Goal: Information Seeking & Learning: Learn about a topic

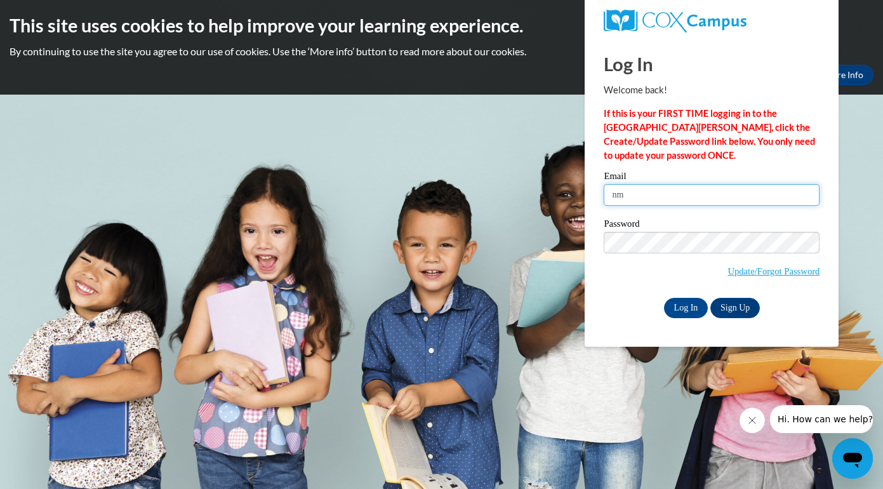
type input "n"
type input "nmartine@kusd.edu"
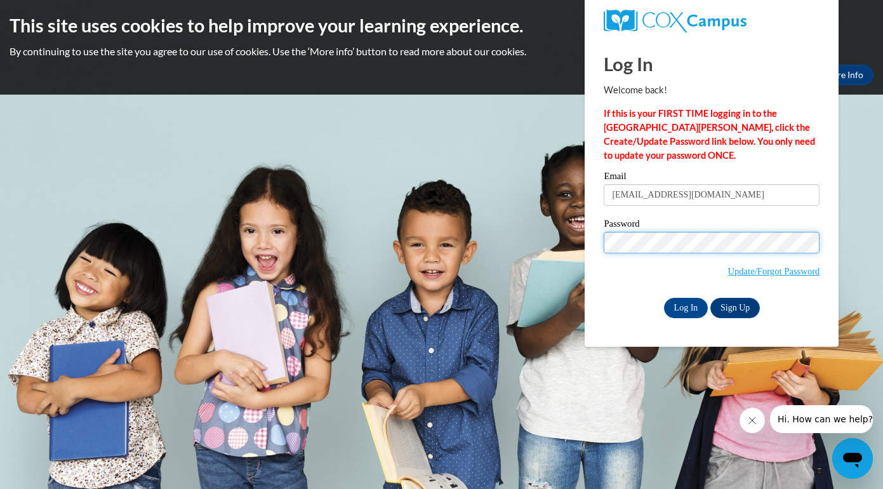
click at [685, 307] on input "Log In" at bounding box center [686, 308] width 44 height 20
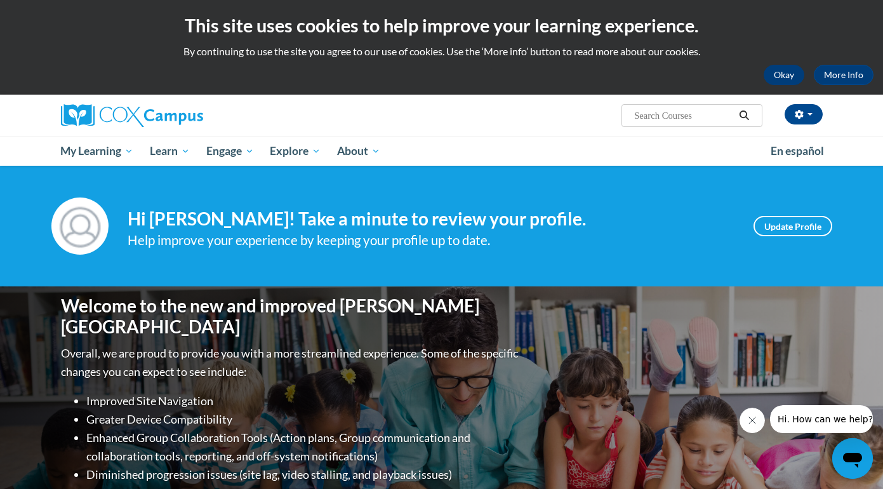
click at [776, 74] on button "Okay" at bounding box center [784, 75] width 41 height 20
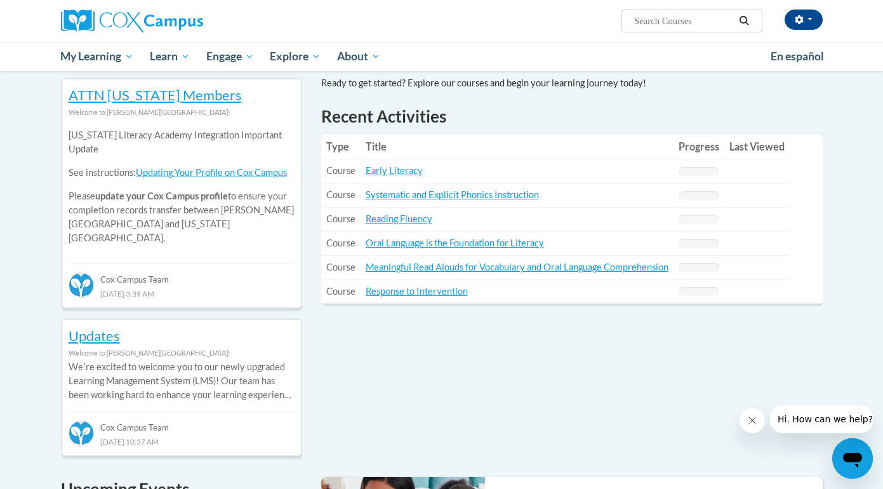
scroll to position [418, 0]
click at [392, 215] on link "Reading Fluency" at bounding box center [399, 218] width 67 height 11
click at [410, 239] on link "Oral Language is the Foundation for Literacy" at bounding box center [455, 242] width 178 height 11
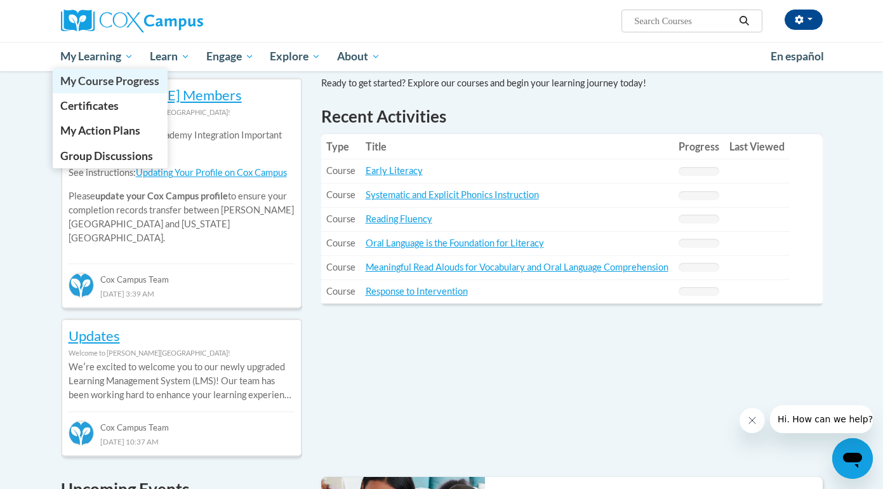
click at [121, 72] on link "My Course Progress" at bounding box center [111, 81] width 116 height 25
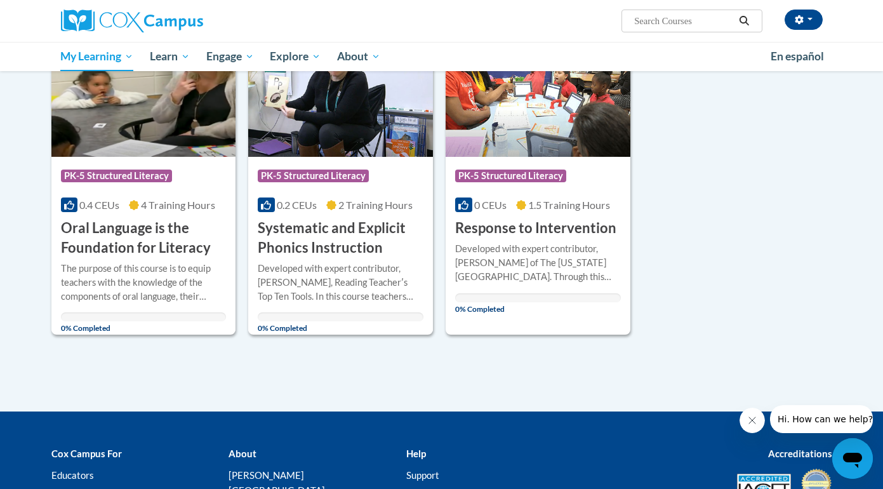
scroll to position [559, 0]
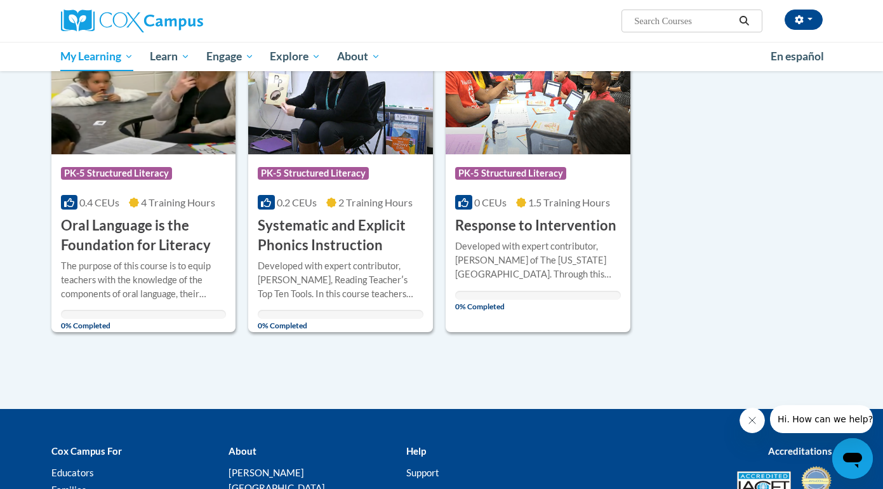
click at [486, 227] on h3 "Response to Intervention" at bounding box center [535, 226] width 161 height 20
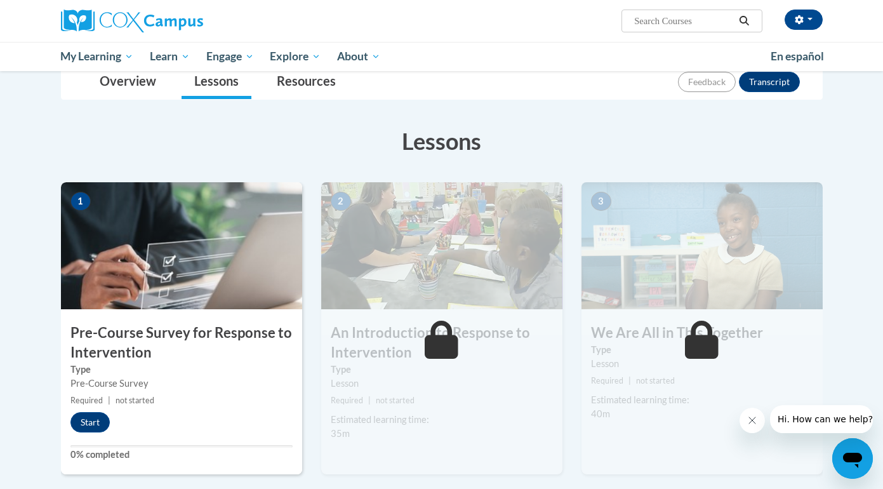
scroll to position [162, 0]
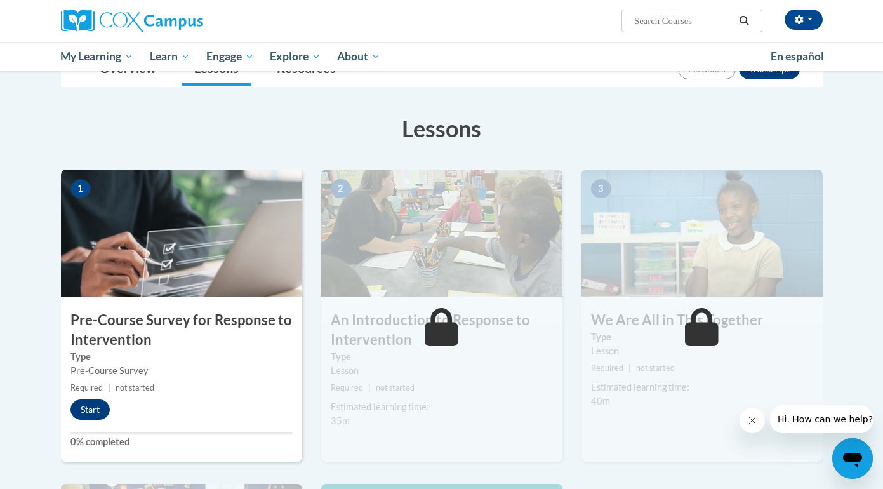
click at [91, 408] on button "Start" at bounding box center [89, 409] width 39 height 20
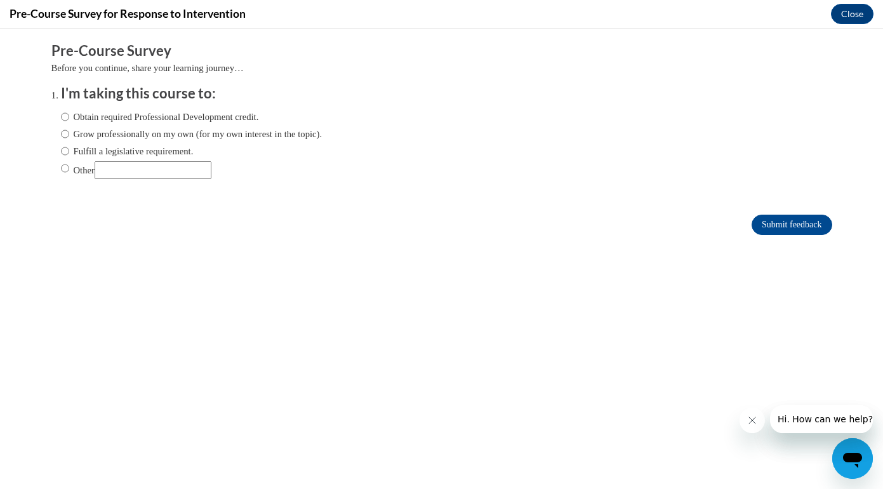
scroll to position [0, 0]
click at [124, 117] on label "Obtain required Professional Development credit." at bounding box center [160, 117] width 198 height 14
click at [69, 117] on input "Obtain required Professional Development credit." at bounding box center [65, 117] width 8 height 14
radio input "true"
click at [774, 215] on input "Submit feedback" at bounding box center [792, 225] width 80 height 20
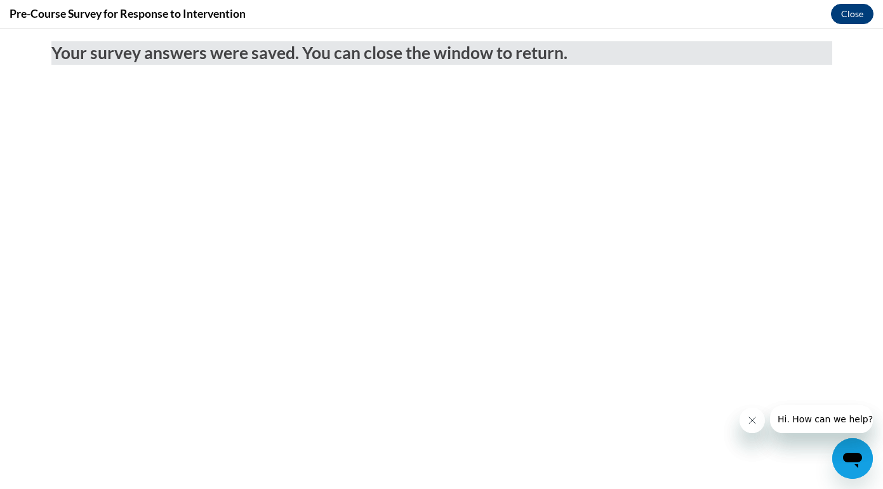
click at [853, 22] on button "Close" at bounding box center [852, 14] width 43 height 20
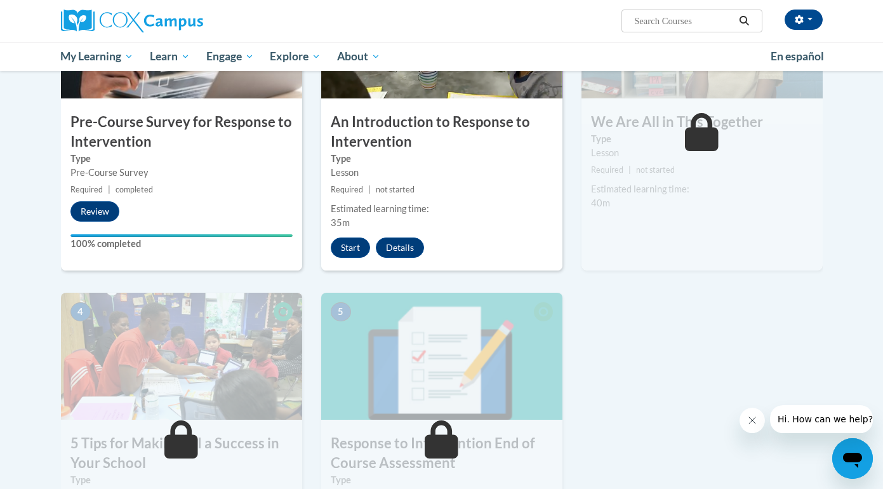
scroll to position [360, 0]
click at [340, 249] on button "Start" at bounding box center [350, 247] width 39 height 20
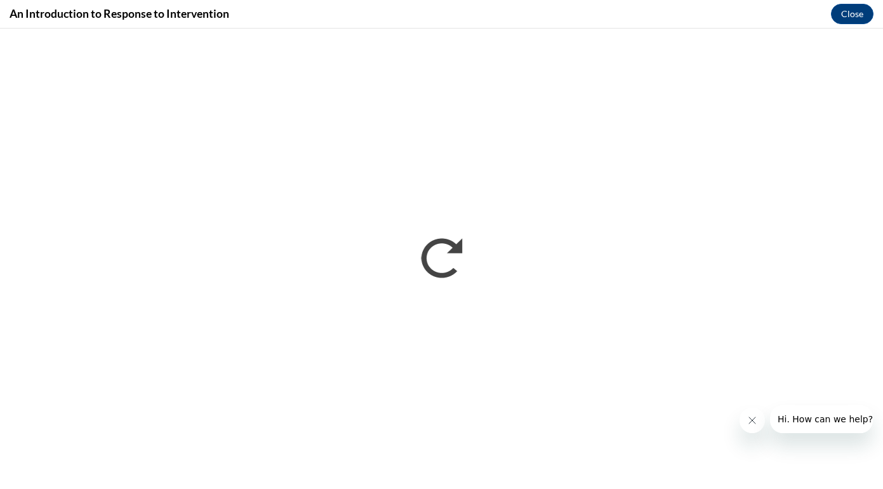
scroll to position [0, 0]
